Goal: Task Accomplishment & Management: Use online tool/utility

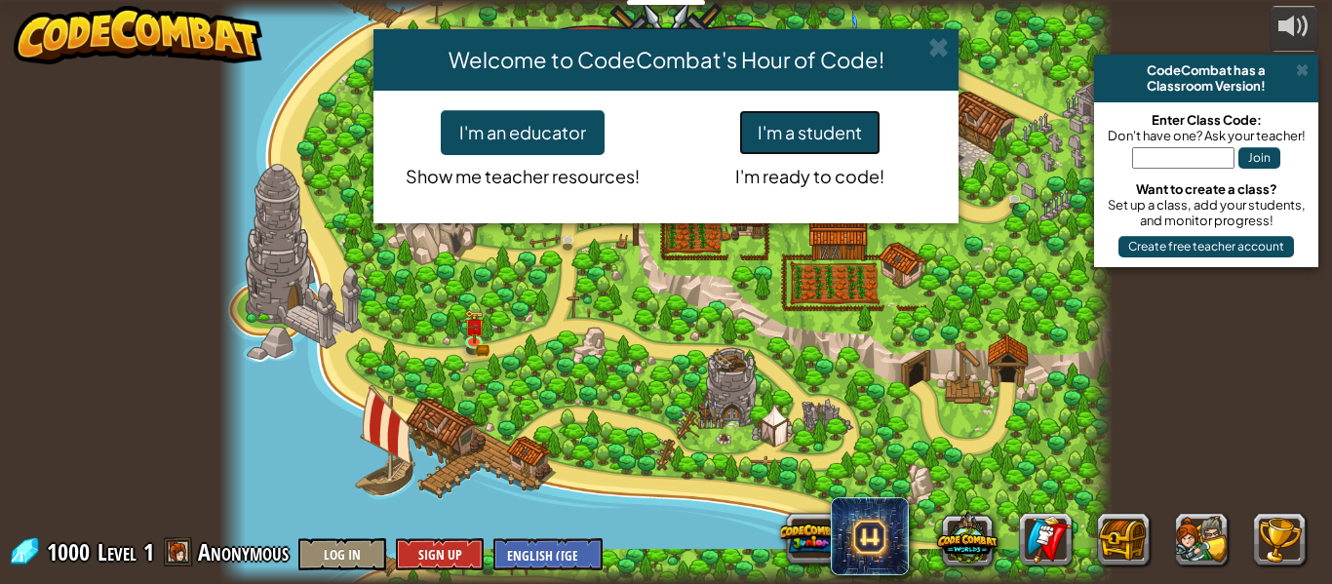
click at [806, 117] on button "I'm a student" at bounding box center [809, 132] width 141 height 45
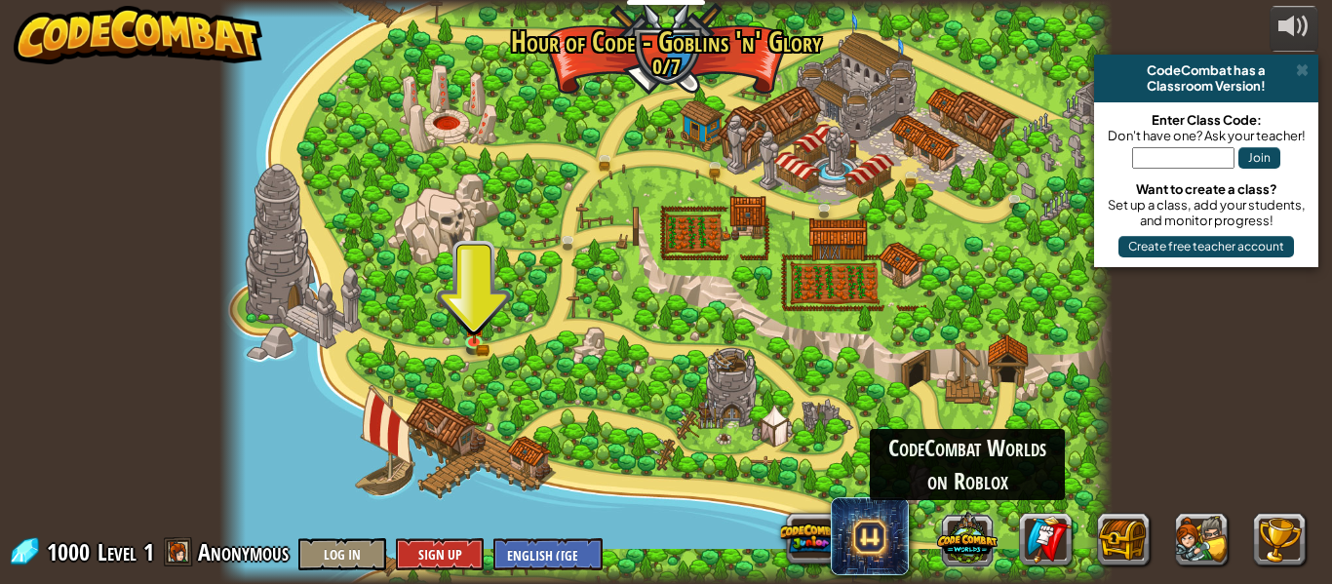
click at [988, 530] on button at bounding box center [967, 538] width 60 height 60
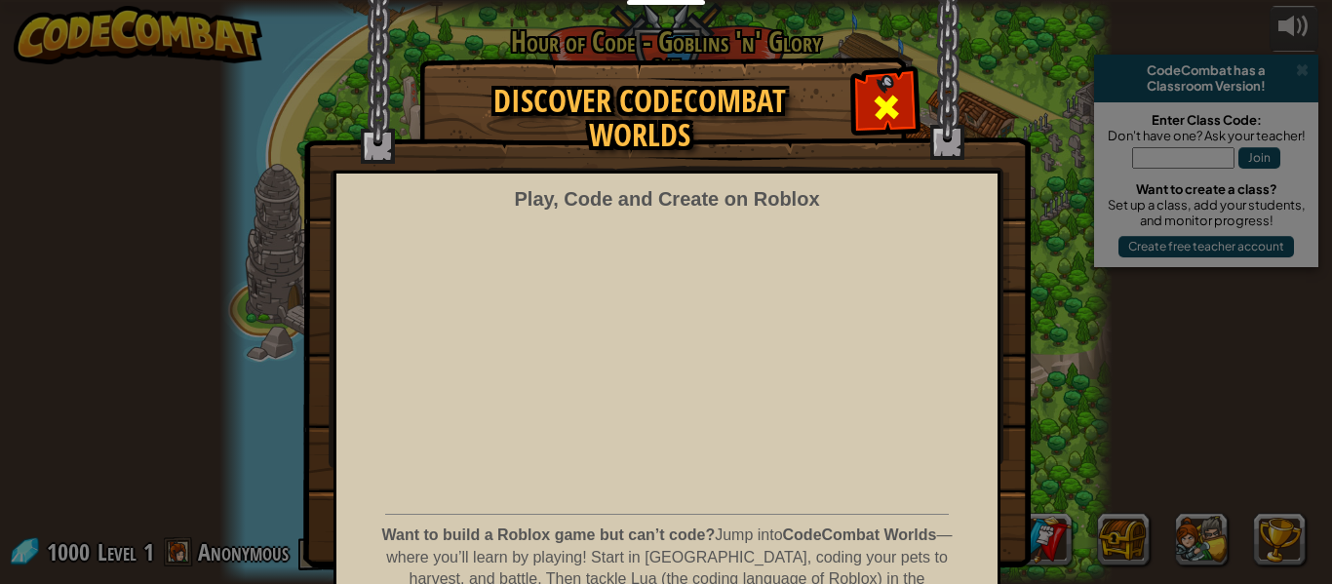
click at [894, 106] on span at bounding box center [886, 107] width 31 height 31
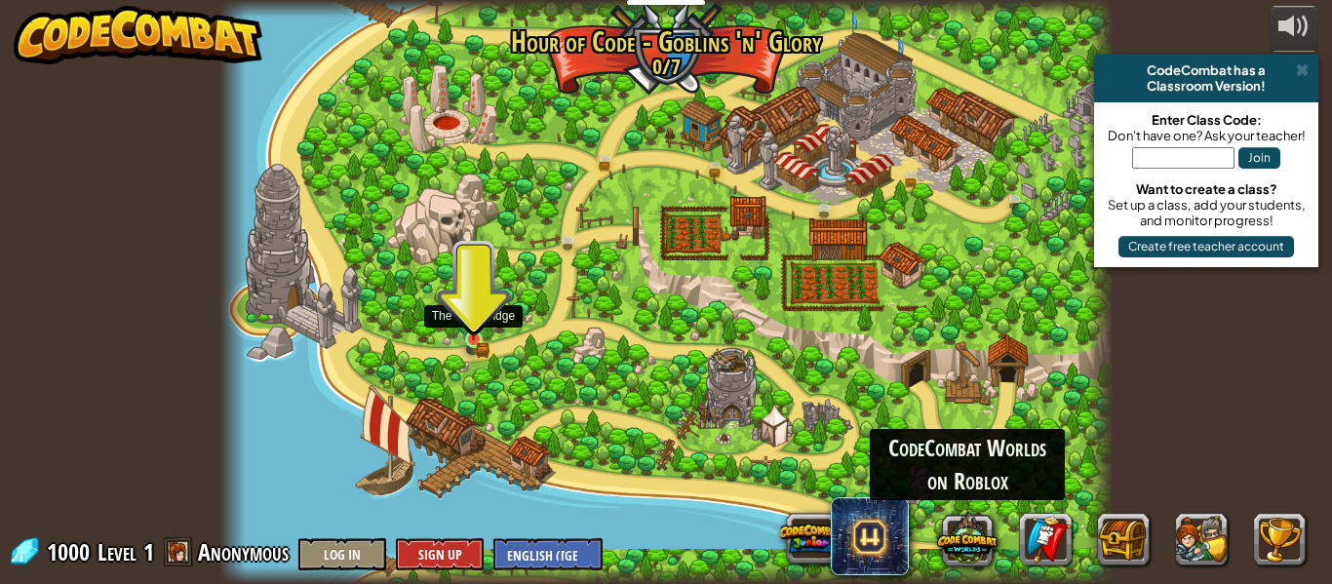
click at [473, 333] on img at bounding box center [473, 317] width 20 height 45
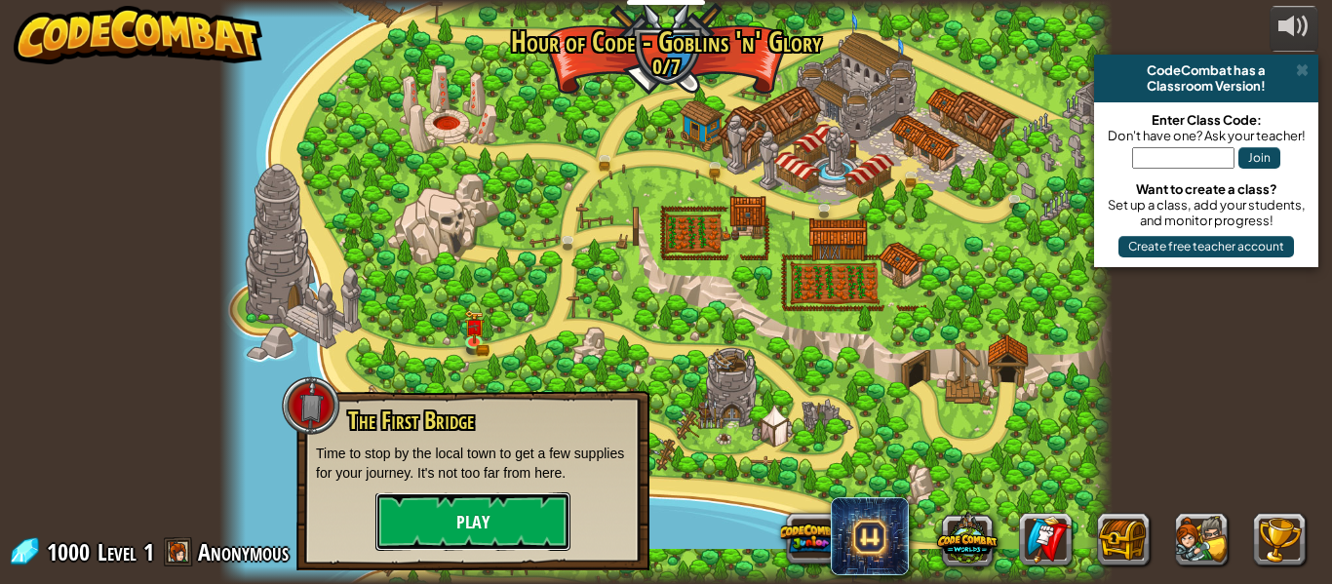
click at [499, 510] on button "Play" at bounding box center [472, 521] width 195 height 59
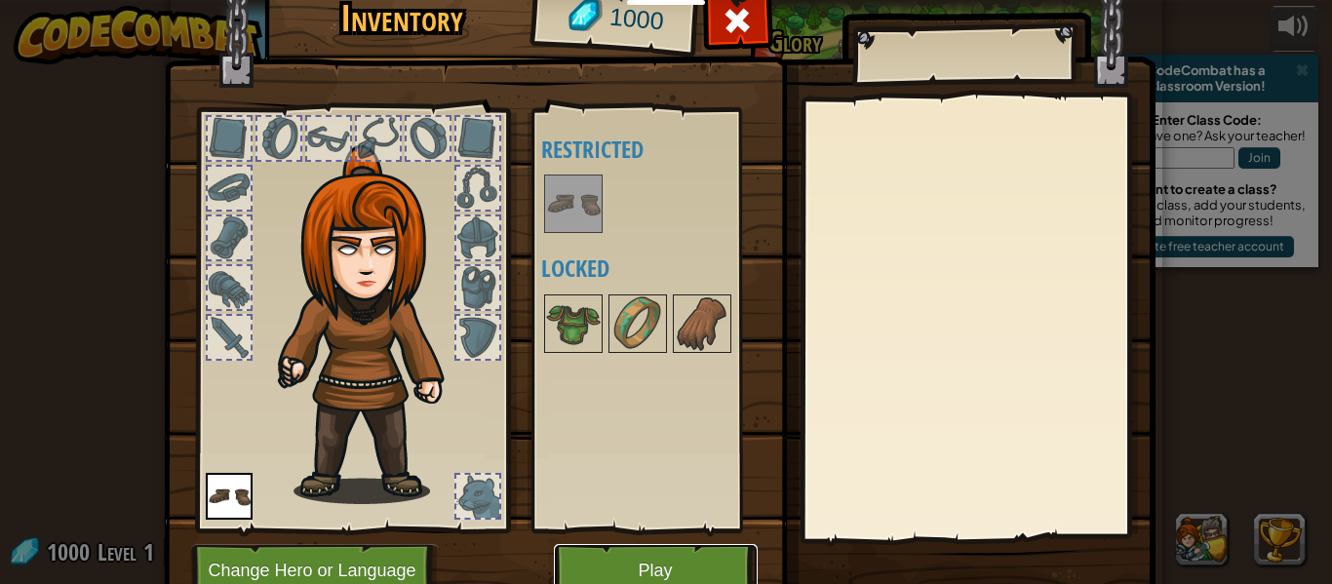
click at [633, 562] on button "Play" at bounding box center [656, 571] width 204 height 54
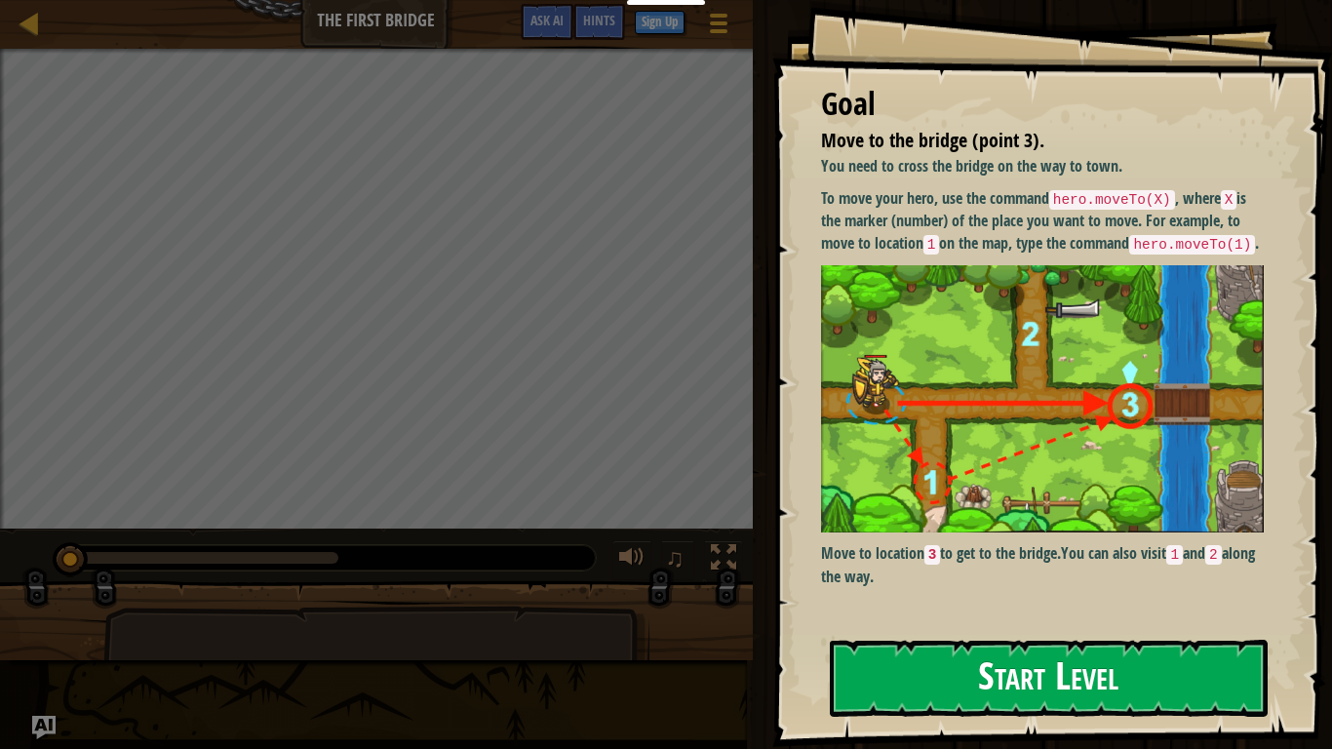
click at [862, 325] on img at bounding box center [1042, 399] width 443 height 268
click at [975, 583] on button "Start Level" at bounding box center [1049, 678] width 438 height 77
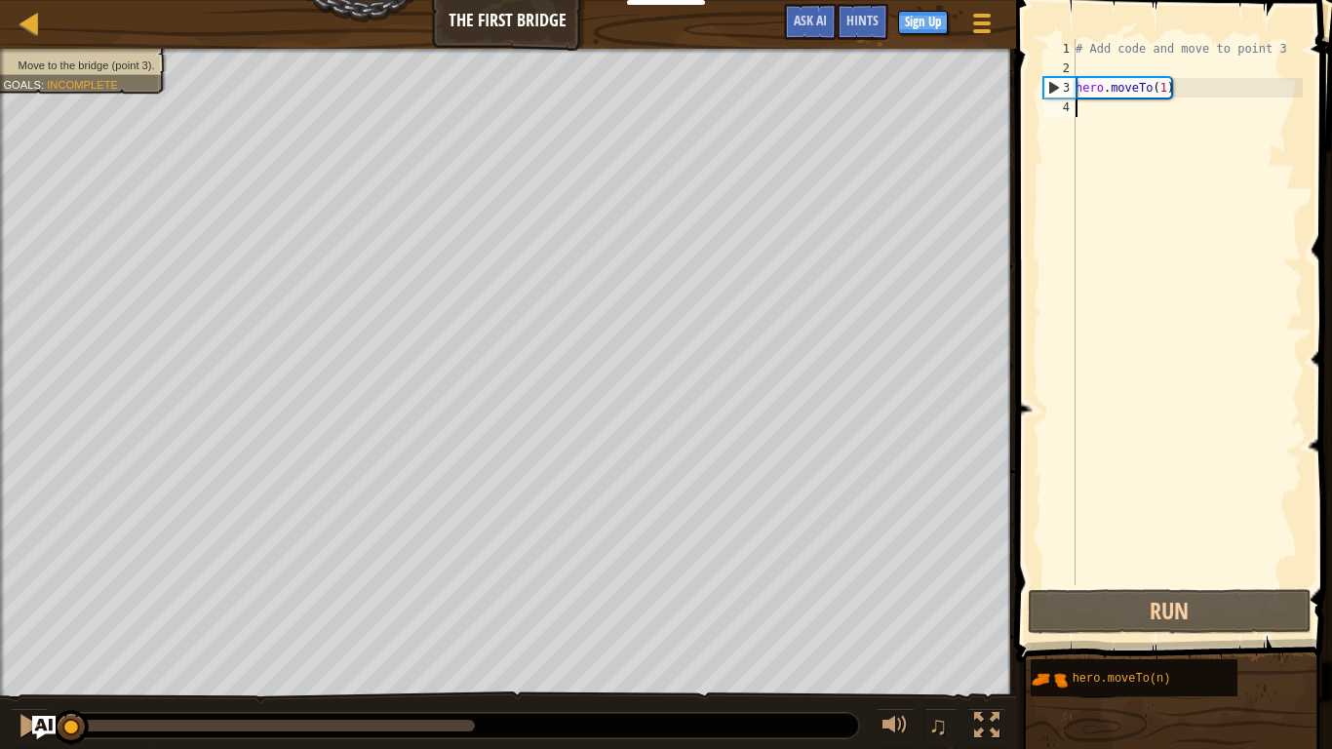
scroll to position [9, 1]
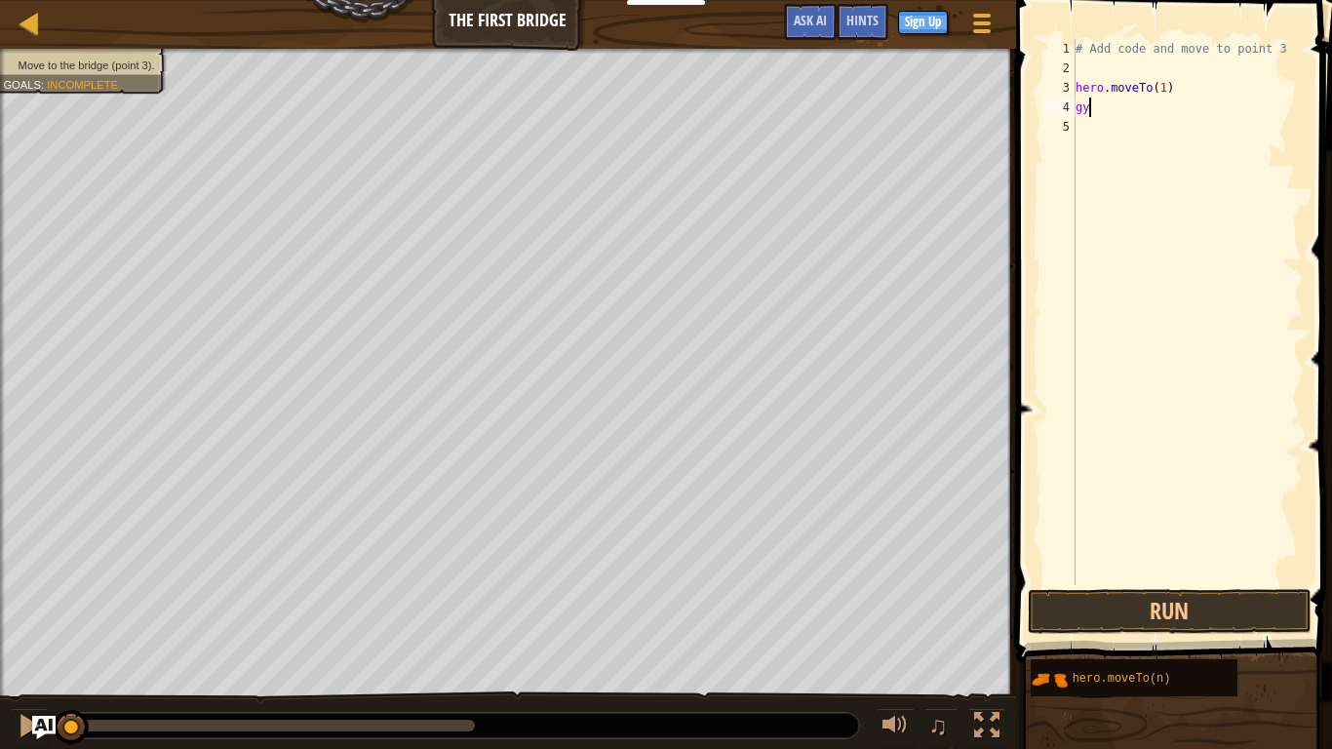
type textarea "g"
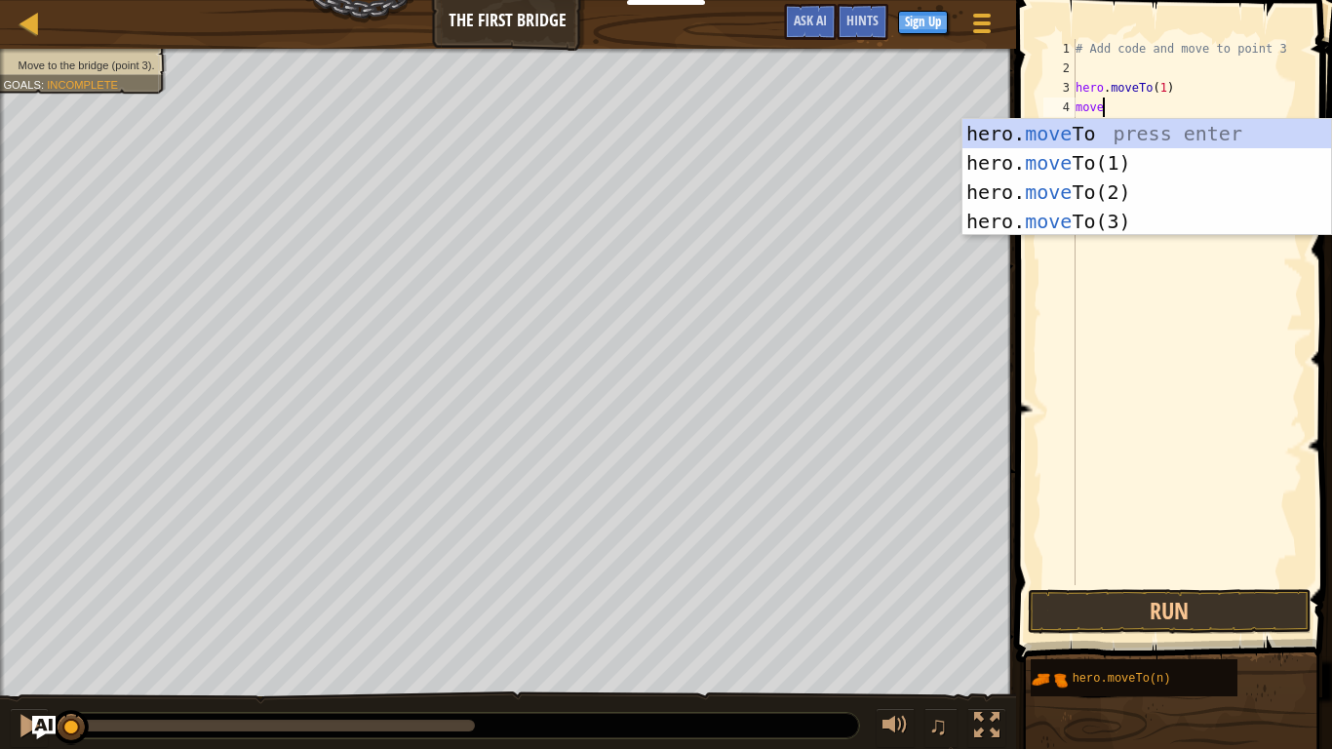
scroll to position [9, 3]
click at [1107, 196] on div "hero. move To press enter hero. move To(1) press enter hero. move To(2) press e…" at bounding box center [1146, 207] width 369 height 176
type textarea "hero.moveTo(2)"
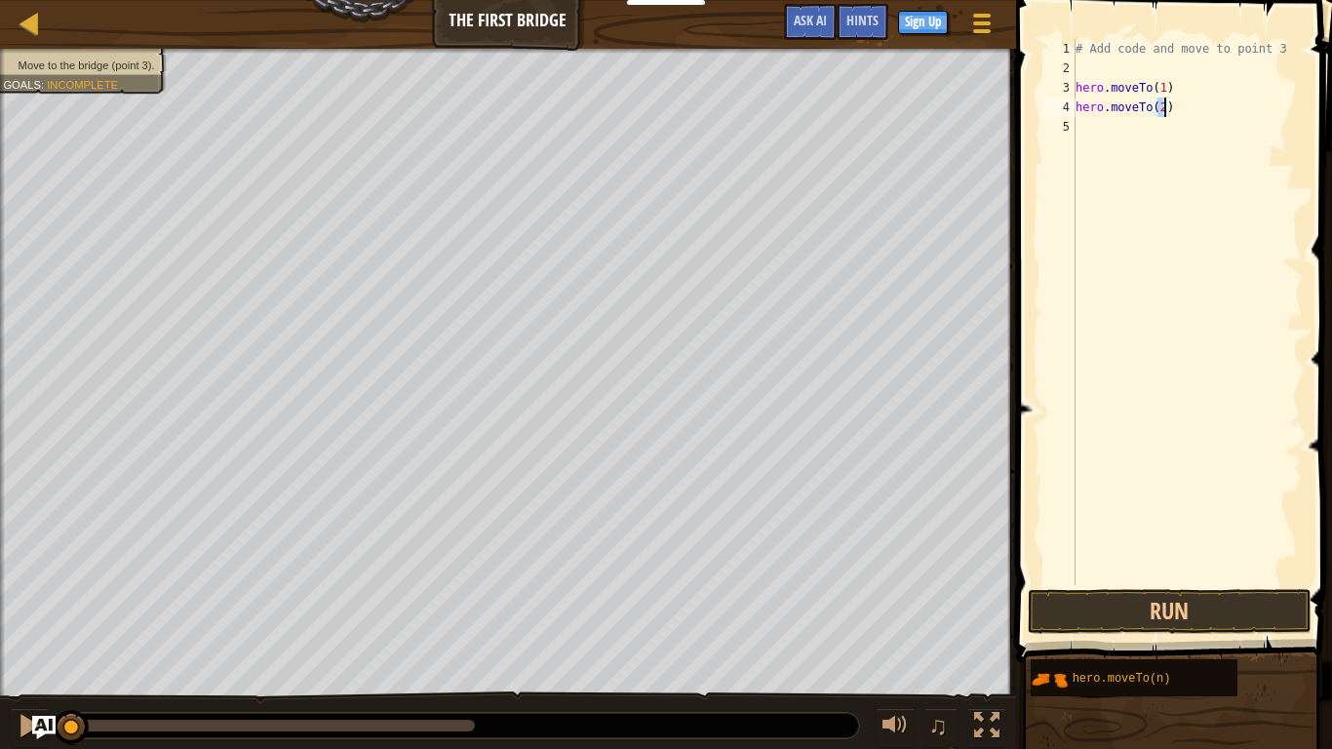
click at [1079, 125] on div "# Add code and move to point 3 hero . moveTo ( 1 ) hero . moveTo ( 2 )" at bounding box center [1187, 331] width 231 height 585
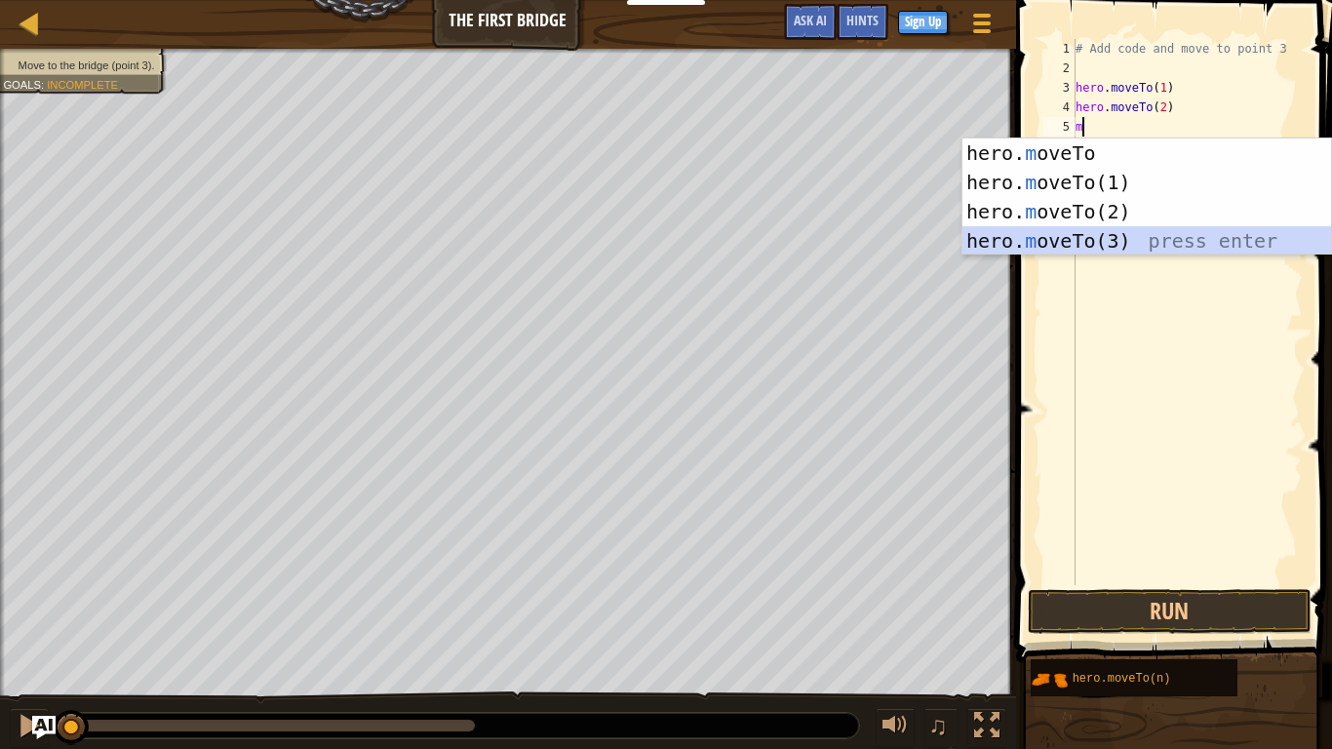
click at [1062, 247] on div "hero. m oveTo press enter hero. m oveTo(1) press enter hero. m oveTo(2) press e…" at bounding box center [1146, 226] width 369 height 176
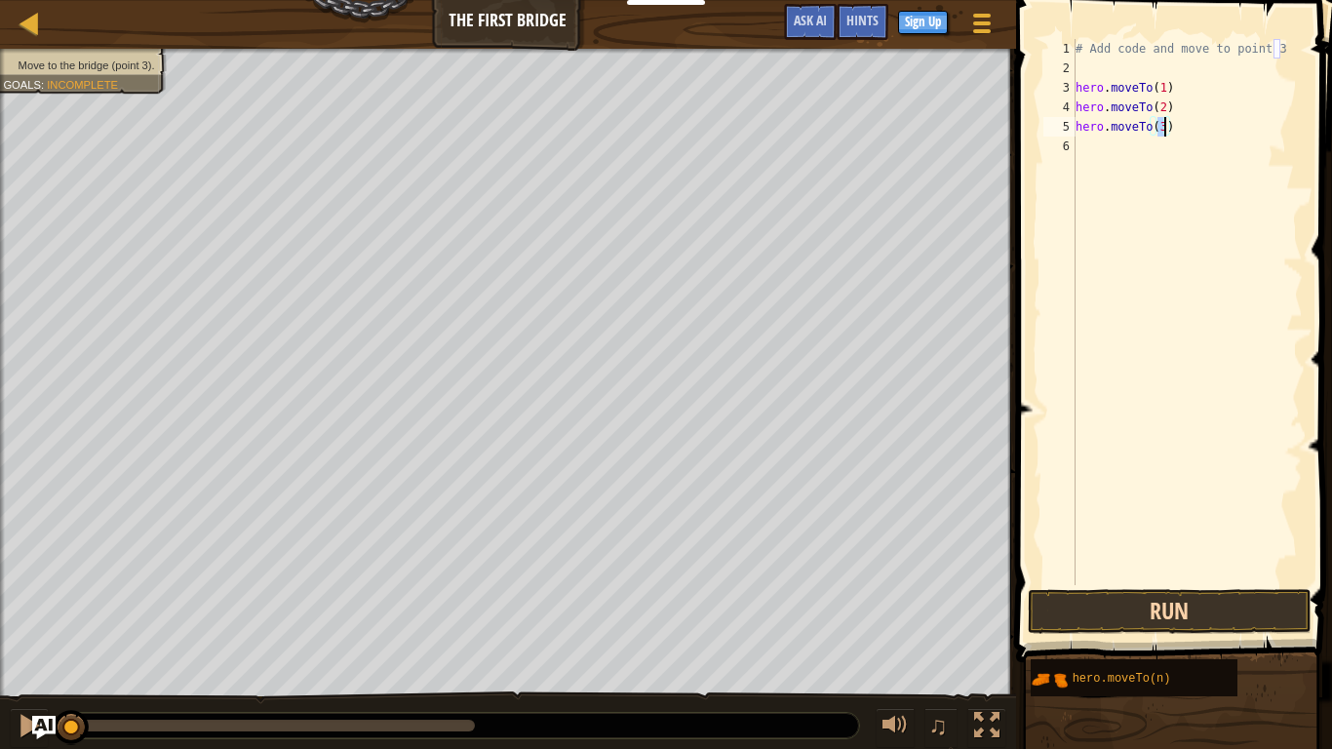
type textarea "hero.moveTo(3)"
click at [1067, 583] on button "Run" at bounding box center [1170, 611] width 284 height 45
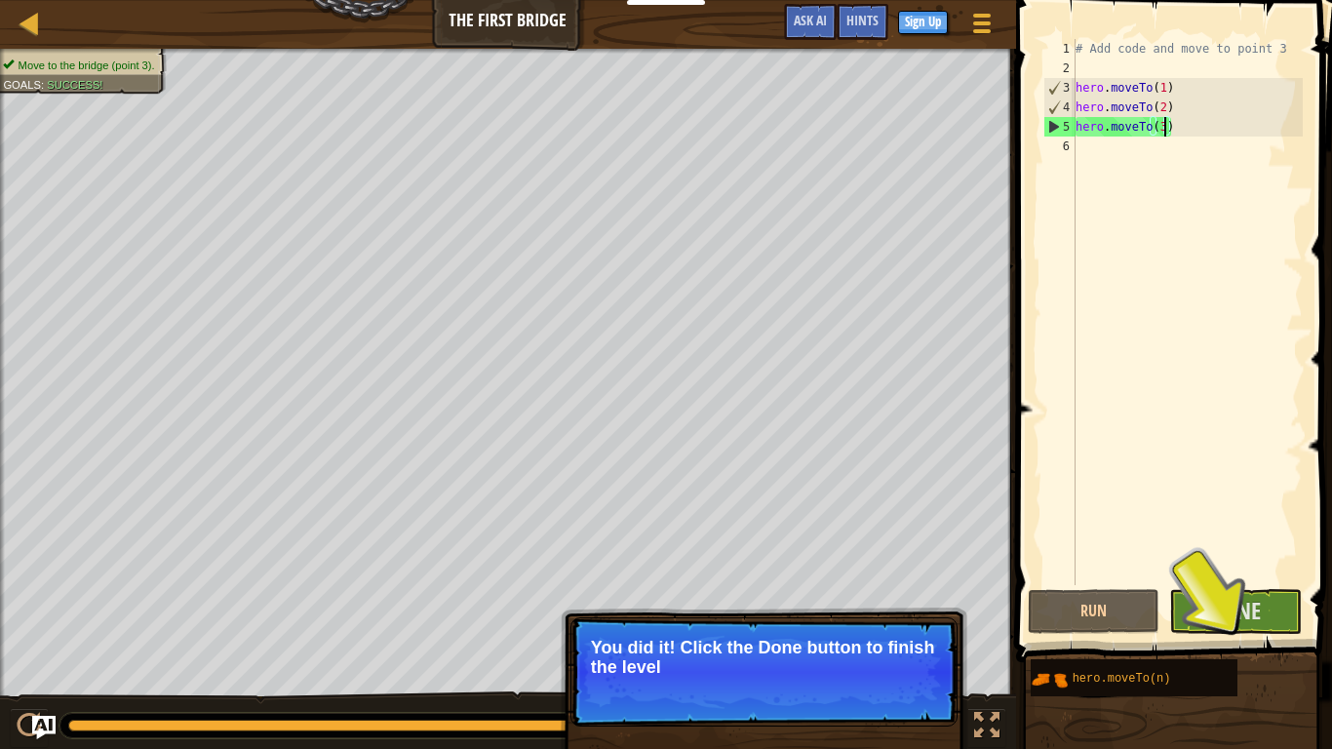
click at [798, 583] on div "You did it! Click the Done button to finish the level" at bounding box center [764, 752] width 407 height 289
click at [1224, 583] on span "Done" at bounding box center [1235, 610] width 51 height 31
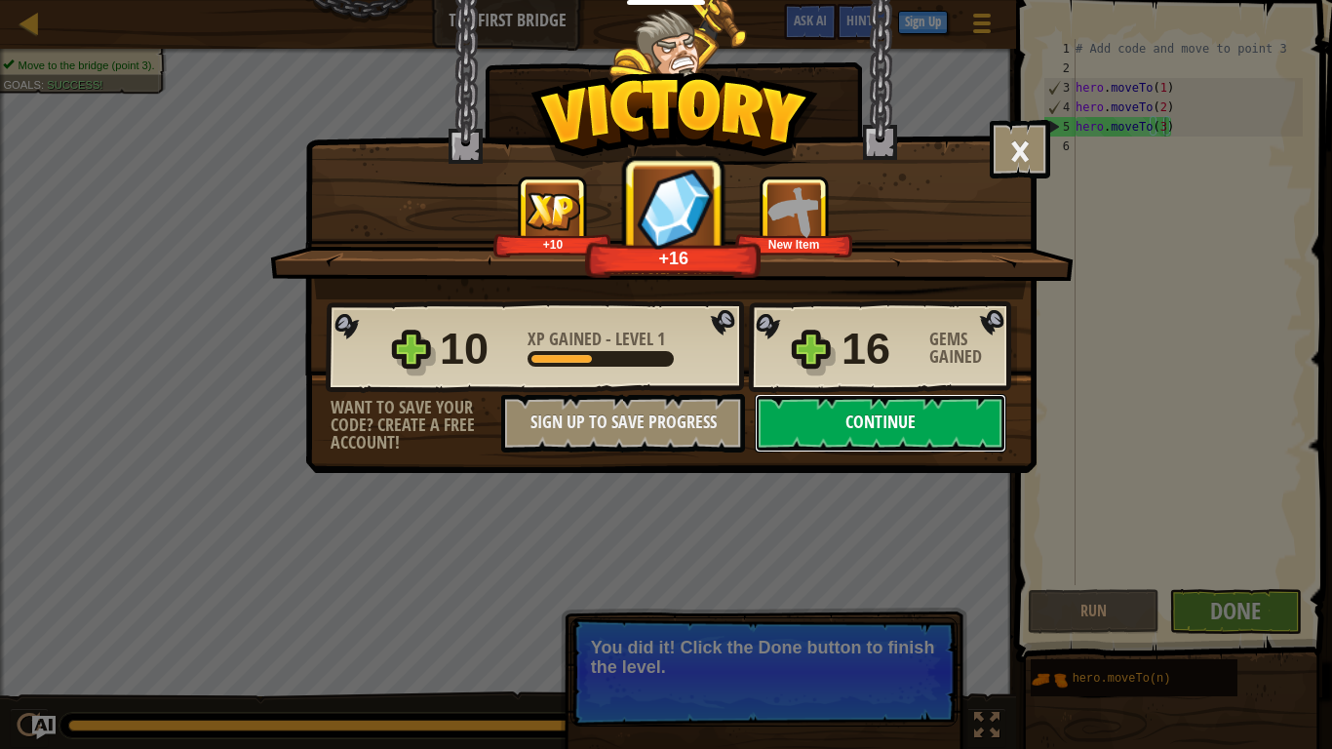
click at [896, 425] on button "Continue" at bounding box center [881, 423] width 252 height 59
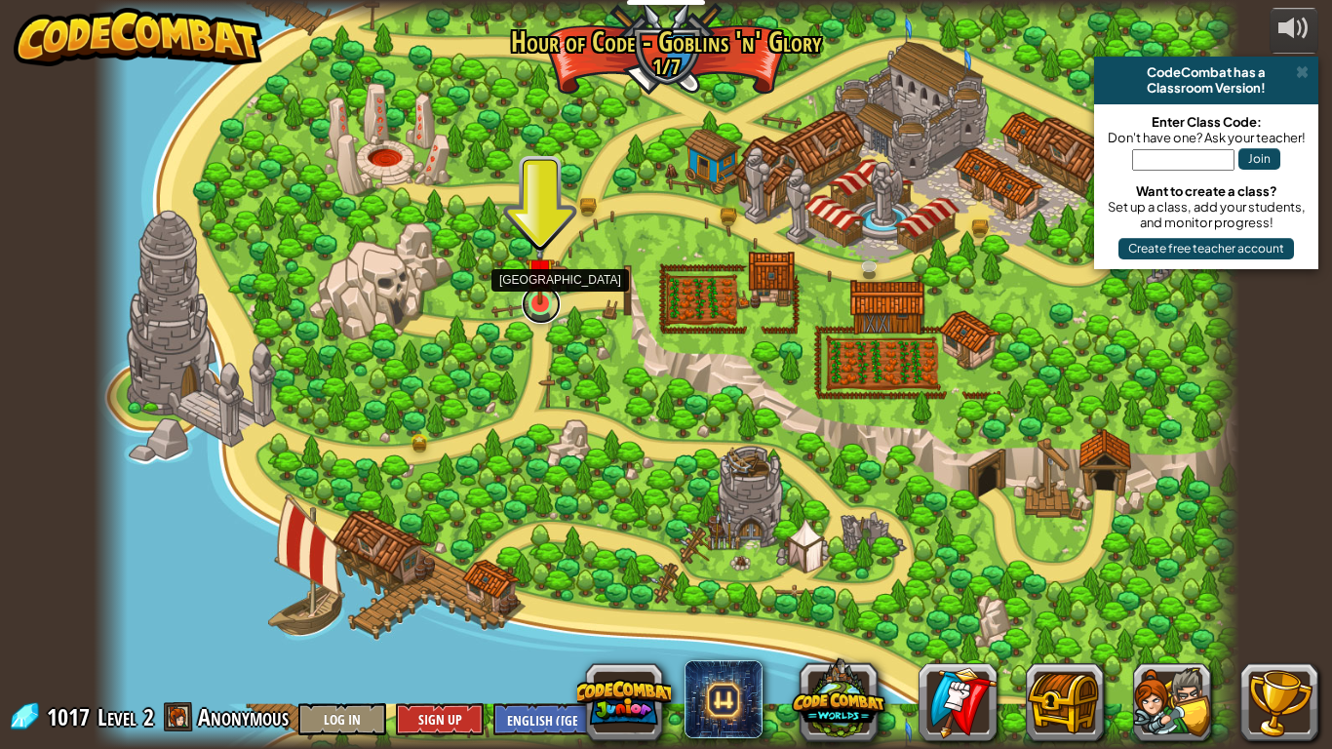
click at [550, 311] on link at bounding box center [541, 304] width 39 height 39
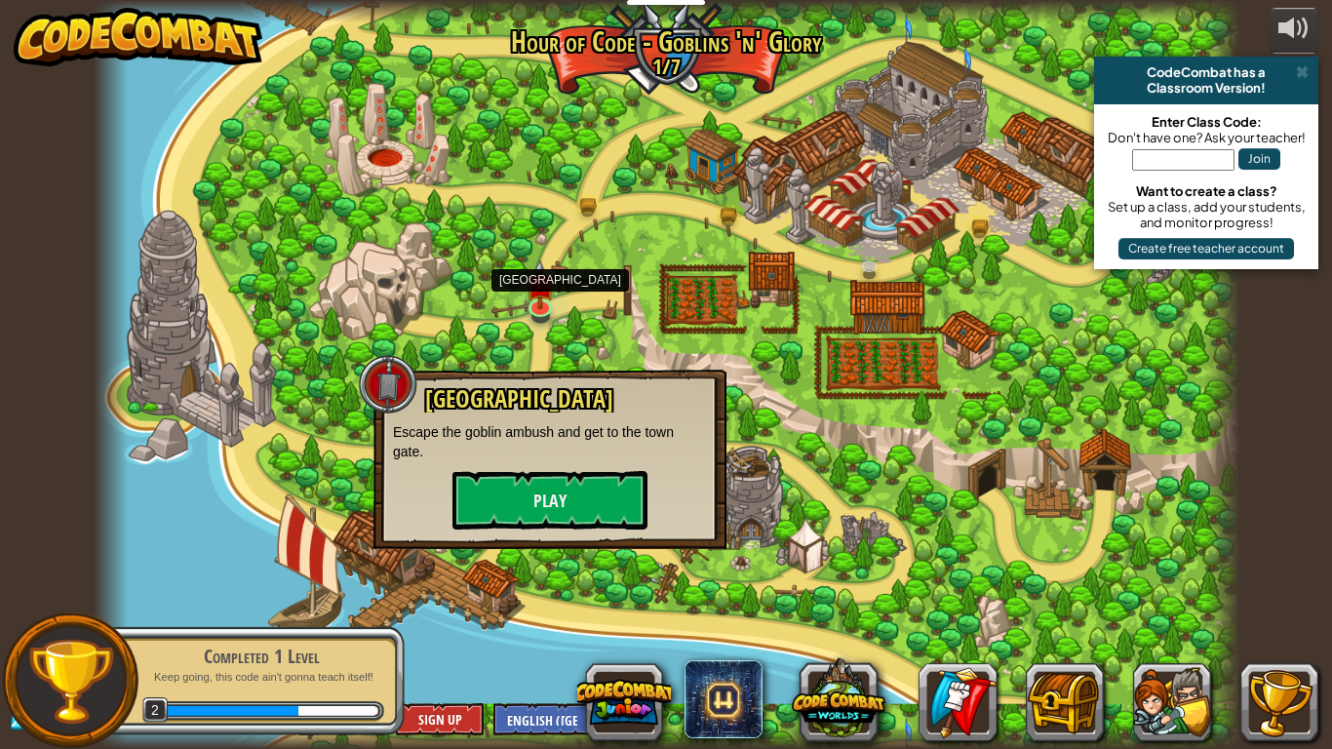
click at [581, 465] on div "Old Town Road Escape the goblin ambush and get to the town gate. Play" at bounding box center [550, 457] width 314 height 143
click at [590, 492] on button "Play" at bounding box center [549, 500] width 195 height 59
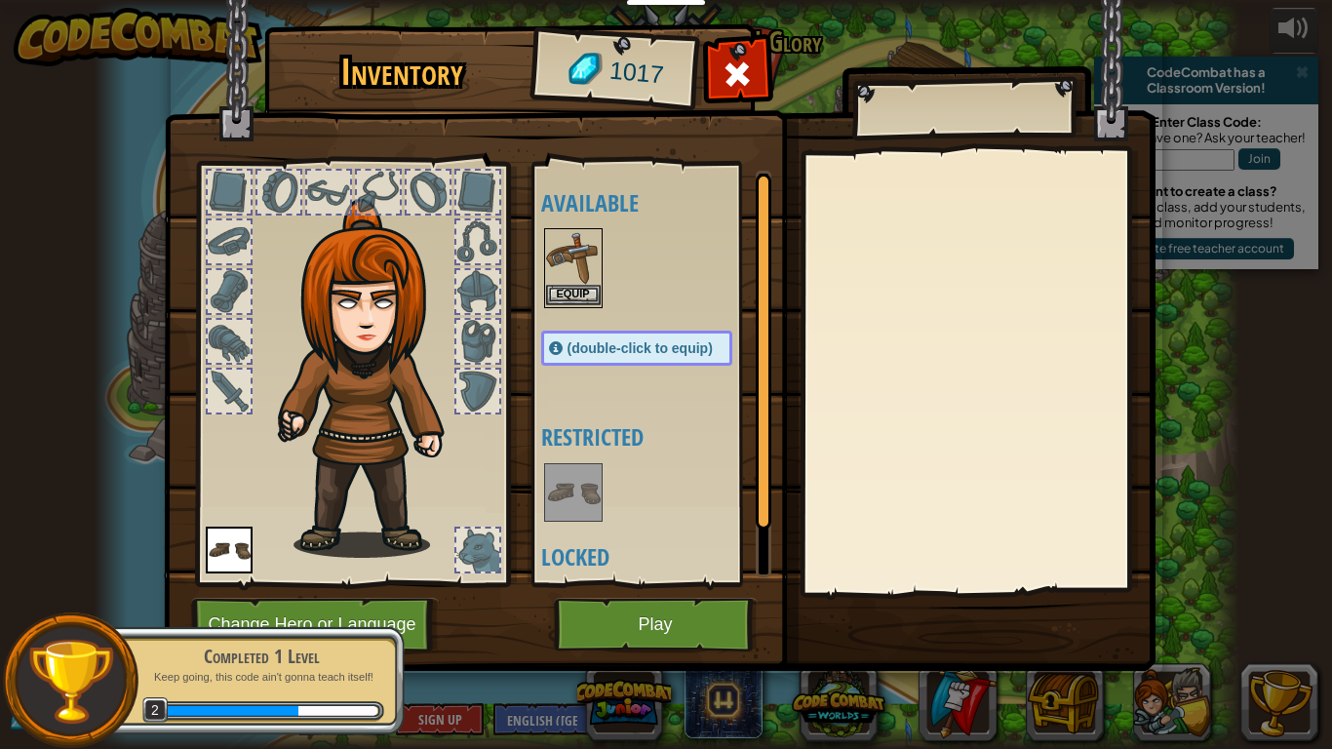
click at [584, 283] on img at bounding box center [573, 257] width 55 height 55
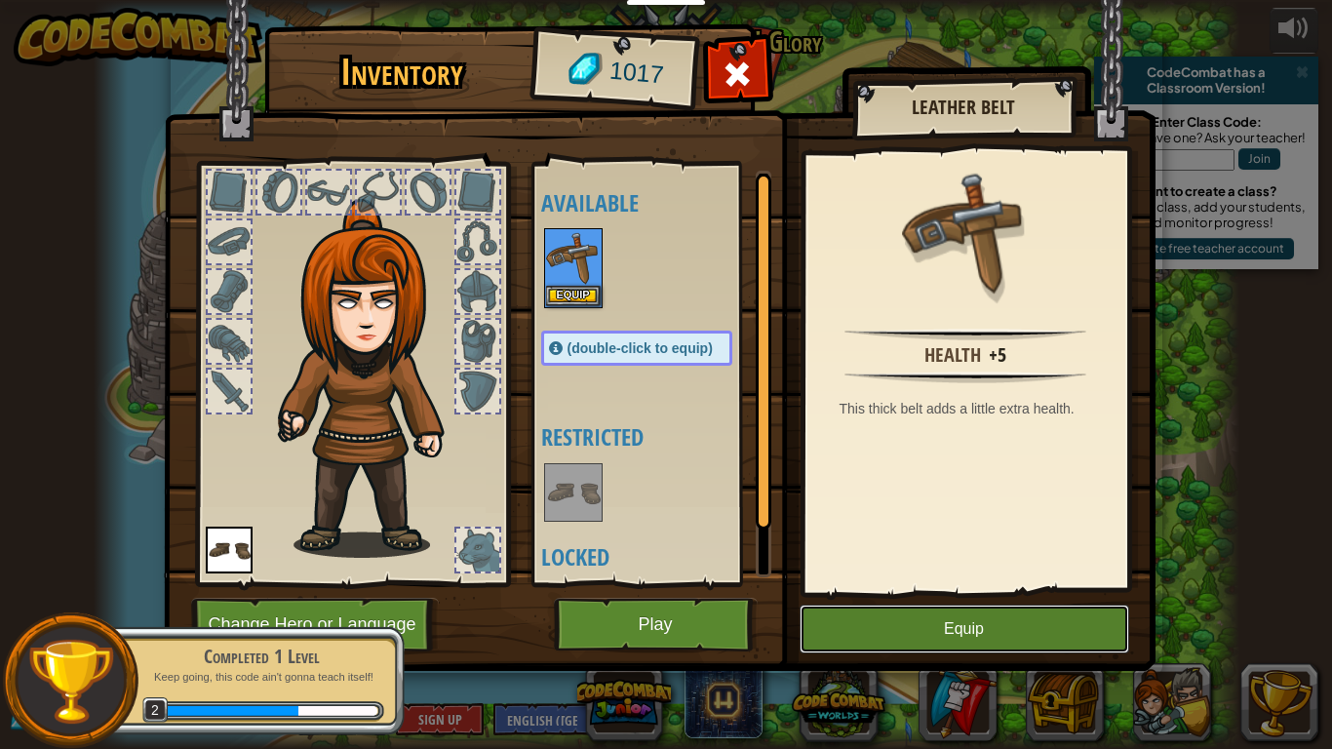
click at [979, 583] on button "Equip" at bounding box center [965, 629] width 330 height 49
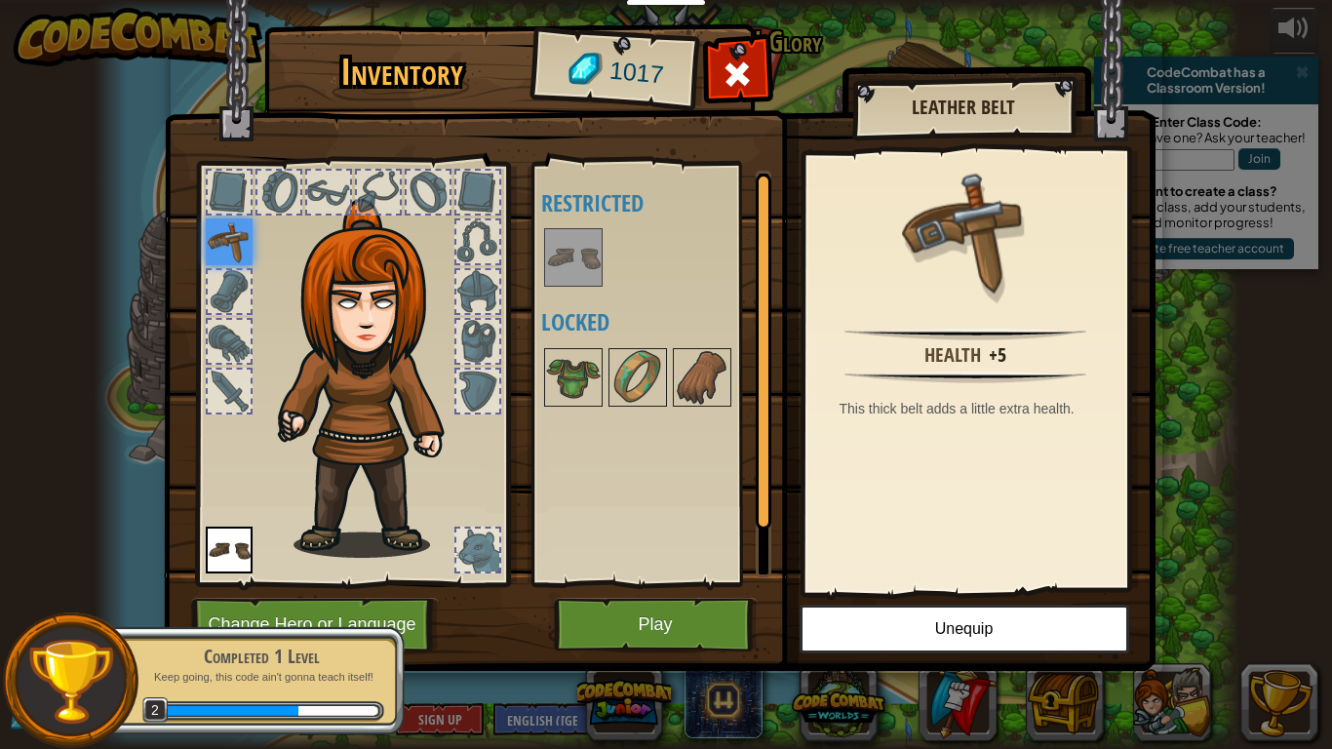
click at [216, 238] on img at bounding box center [229, 241] width 47 height 47
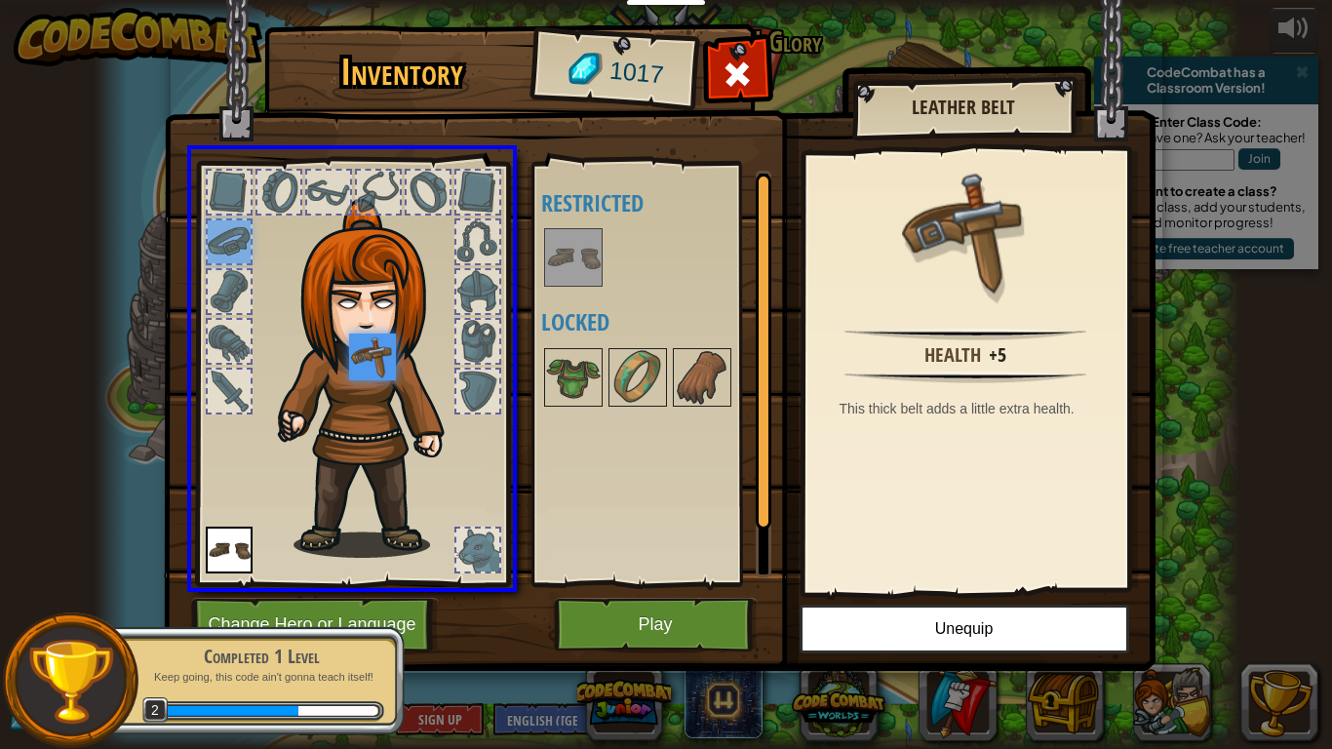
drag, startPoint x: 242, startPoint y: 241, endPoint x: 425, endPoint y: 409, distance: 248.5
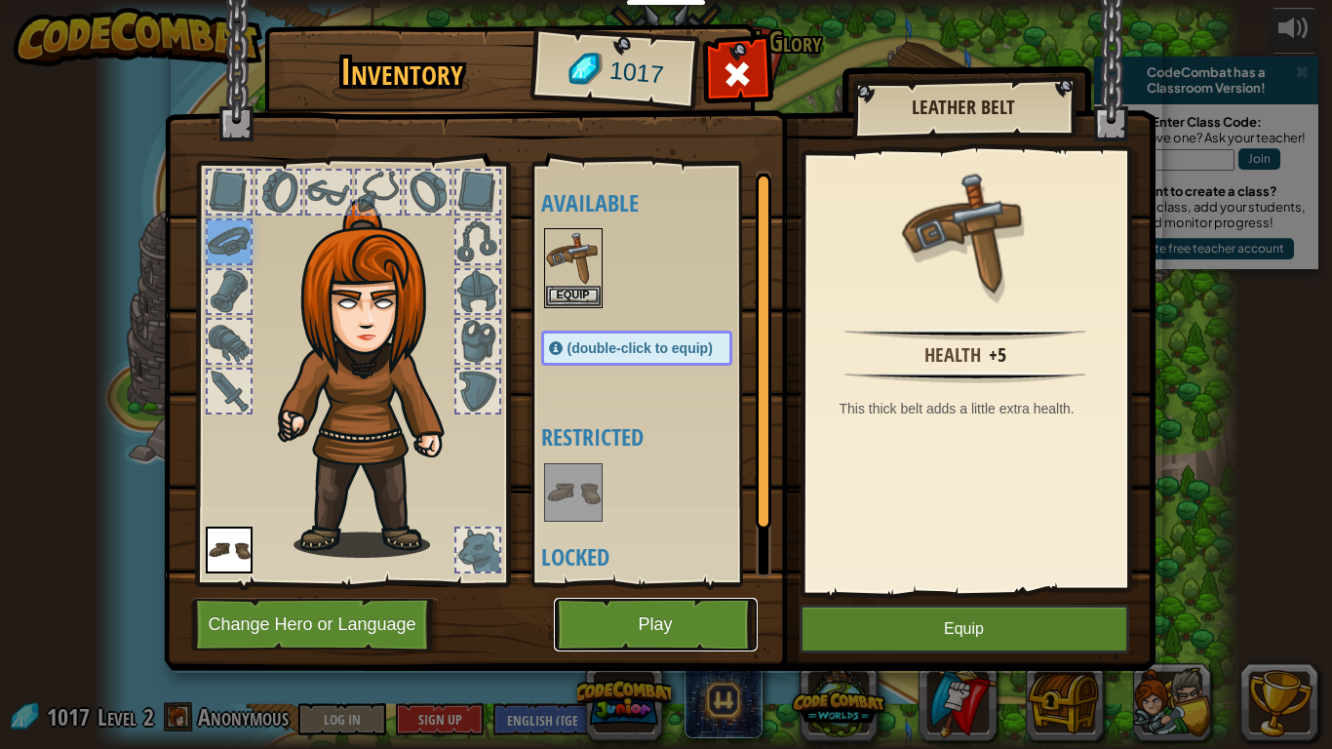
click at [645, 583] on button "Play" at bounding box center [656, 625] width 204 height 54
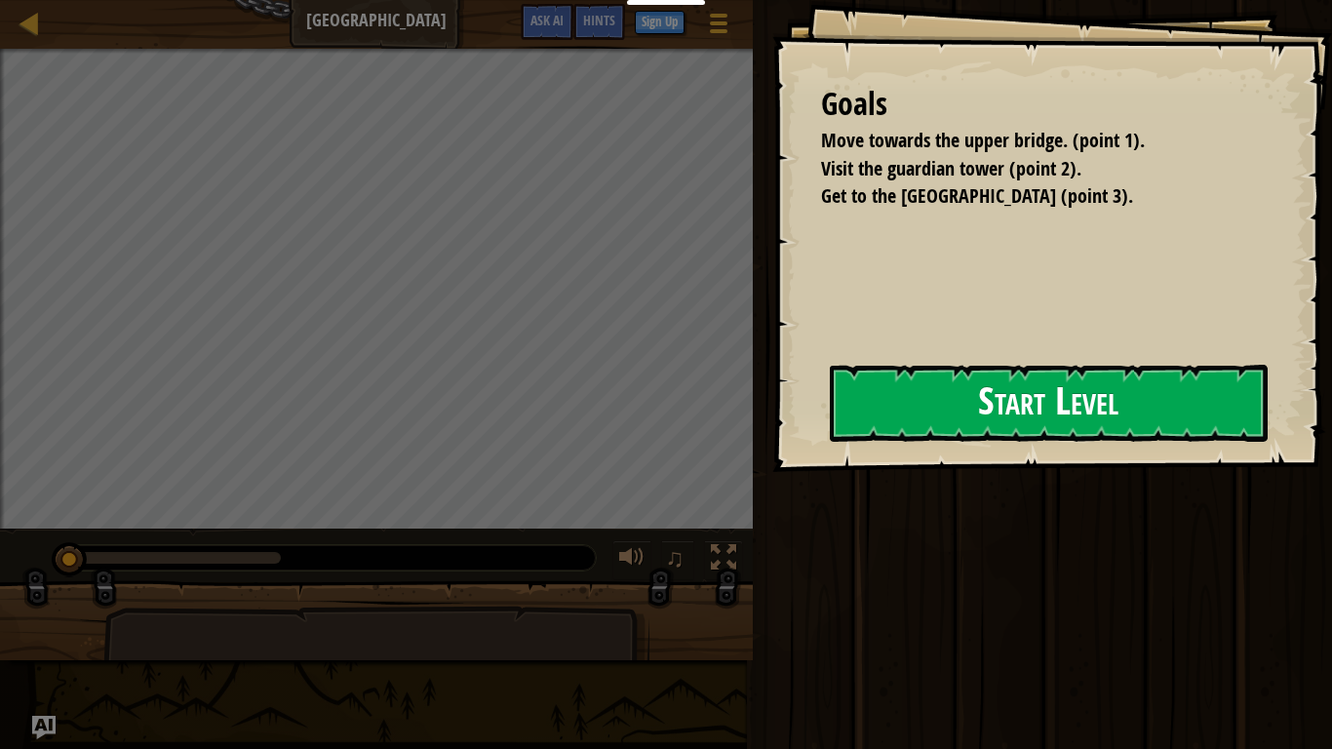
click at [772, 436] on div "Goals Move towards the upper bridge. (point 1). Visit the [GEOGRAPHIC_DATA] (po…" at bounding box center [1052, 236] width 560 height 472
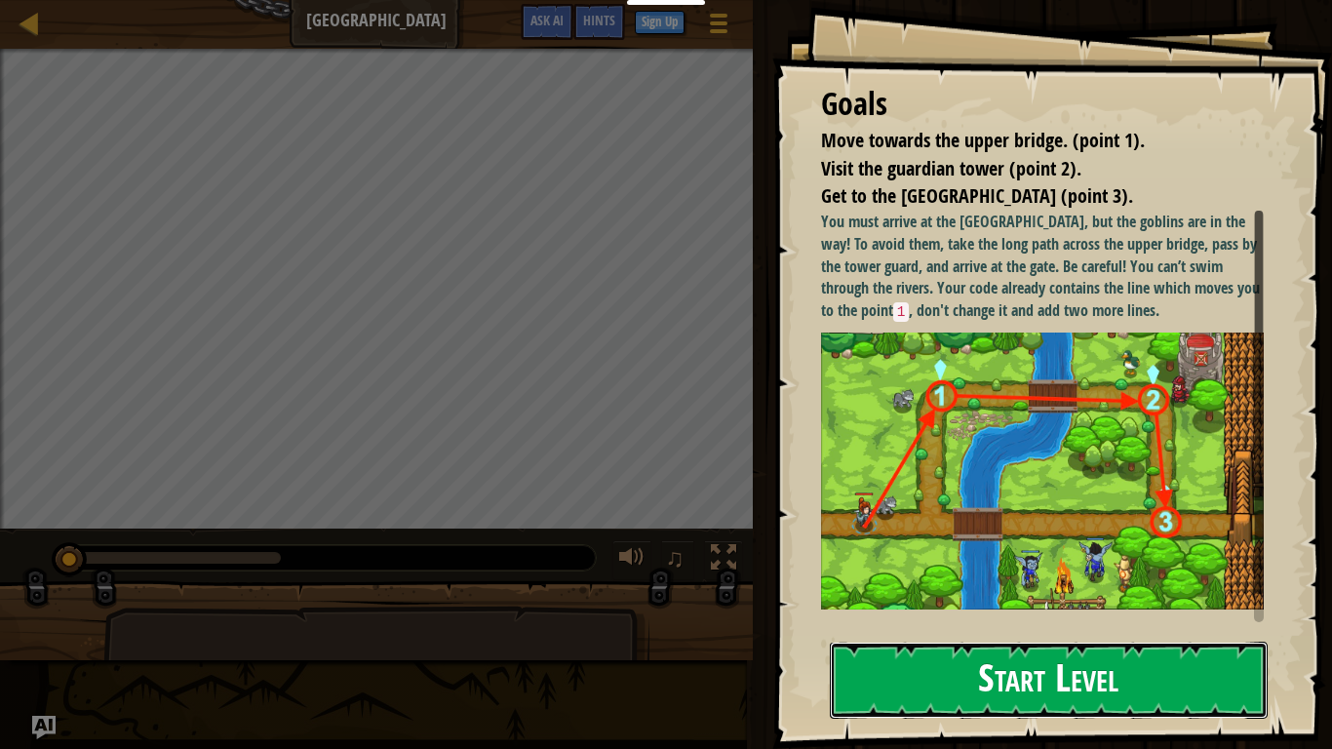
click at [902, 583] on button "Start Level" at bounding box center [1049, 680] width 438 height 77
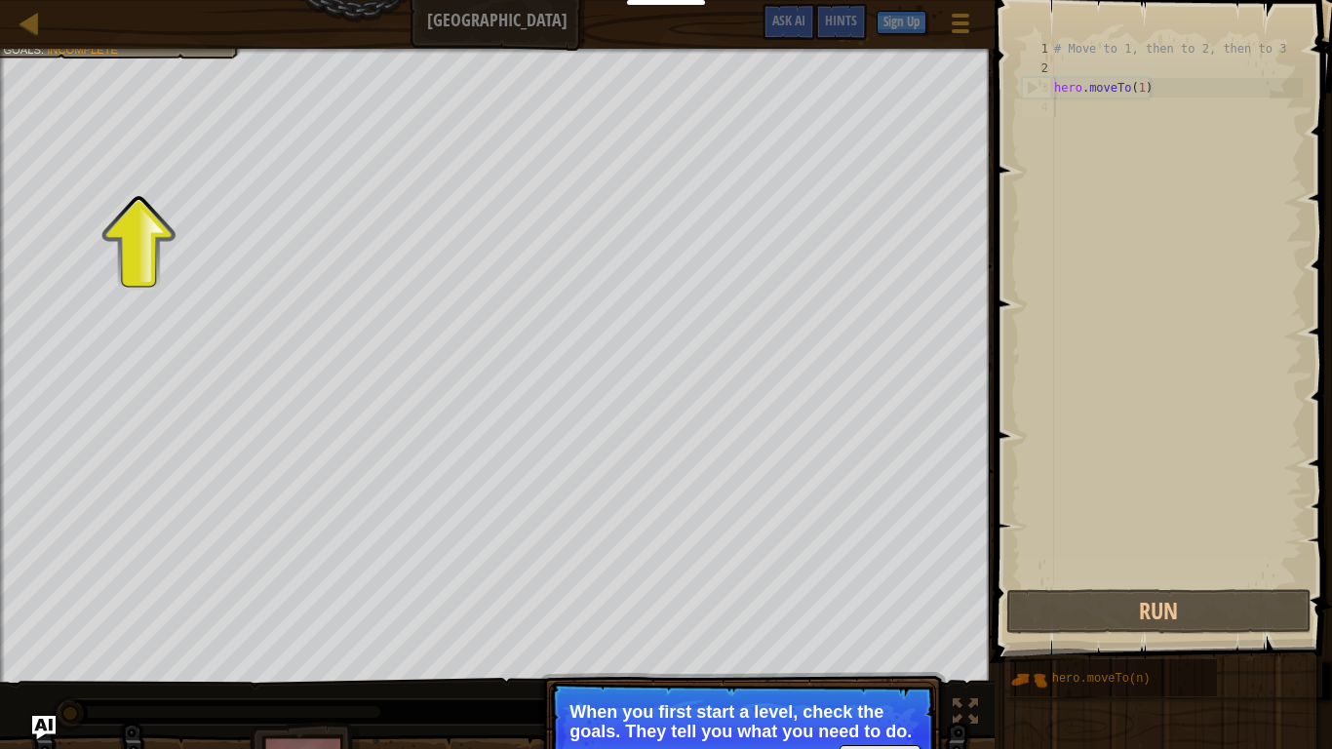
click at [336, 285] on div "Move towards the upper bridge. (point 1). Visit the [GEOGRAPHIC_DATA] (point 2)…" at bounding box center [497, 366] width 995 height 634
